Goal: Task Accomplishment & Management: Complete application form

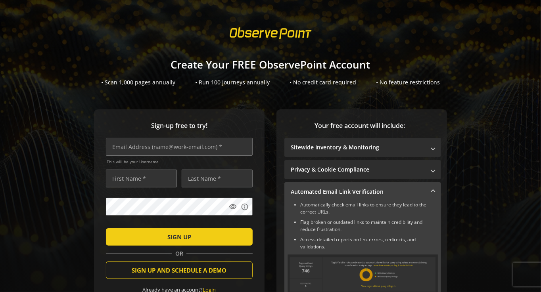
click at [268, 30] on span at bounding box center [270, 33] width 96 height 23
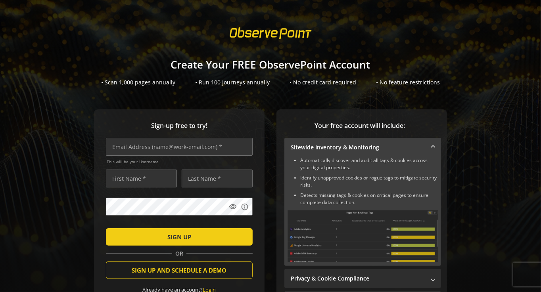
click at [431, 149] on span at bounding box center [432, 148] width 3 height 8
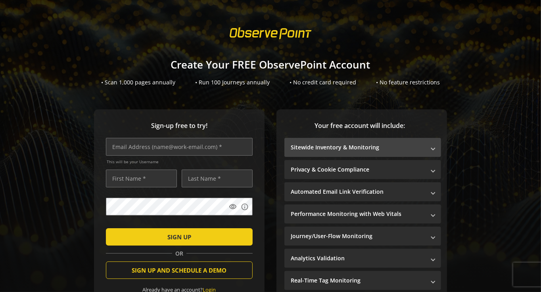
click at [431, 149] on span at bounding box center [432, 148] width 3 height 8
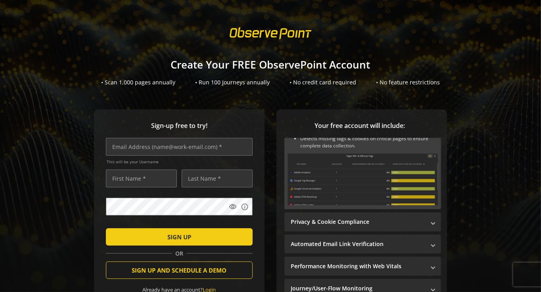
scroll to position [40, 0]
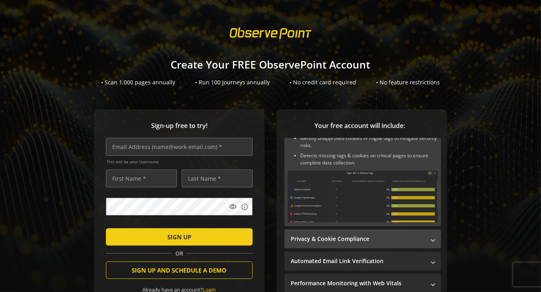
click at [421, 242] on mat-expansion-panel-header "Privacy & Cookie Compliance" at bounding box center [362, 239] width 157 height 19
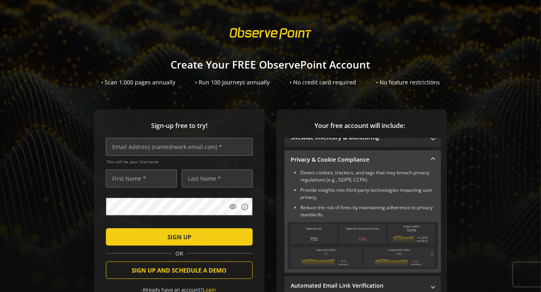
scroll to position [0, 0]
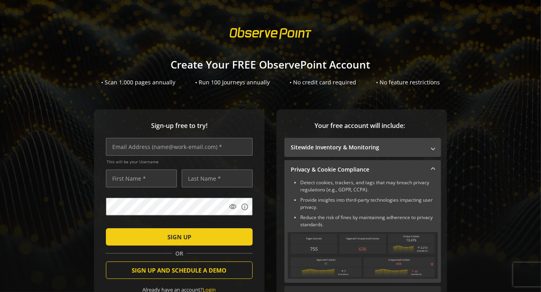
click at [407, 152] on mat-expansion-panel-header "Sitewide Inventory & Monitoring" at bounding box center [362, 147] width 157 height 19
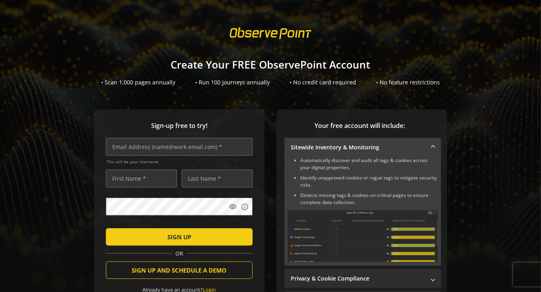
click at [262, 31] on span at bounding box center [270, 33] width 96 height 23
